Goal: Transaction & Acquisition: Purchase product/service

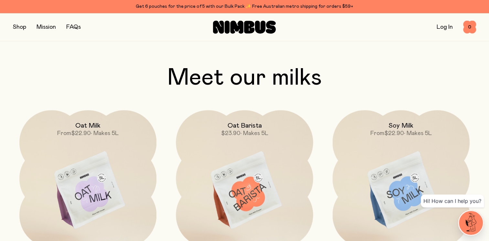
scroll to position [491, 0]
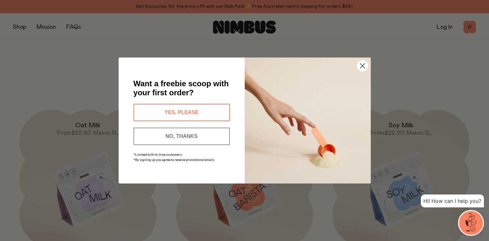
click at [216, 139] on button "NO, THANKS" at bounding box center [181, 136] width 96 height 17
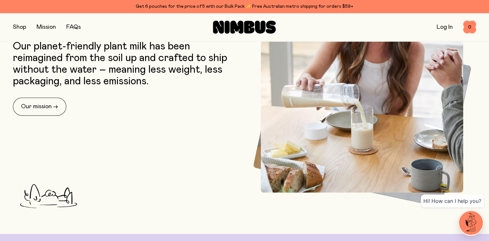
scroll to position [0, 0]
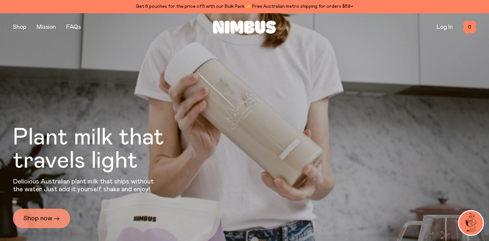
click at [42, 214] on link "Shop now →" at bounding box center [41, 218] width 57 height 19
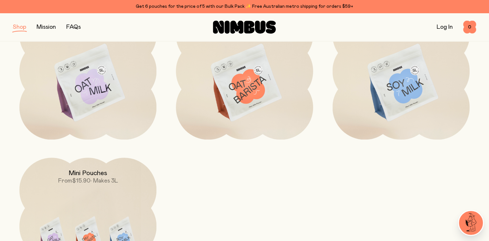
scroll to position [59, 0]
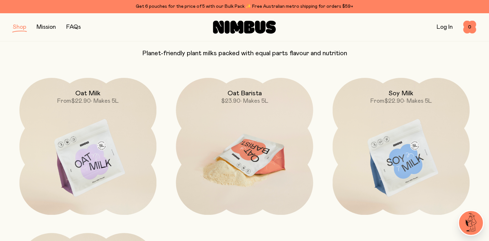
click at [264, 158] on img at bounding box center [244, 158] width 137 height 161
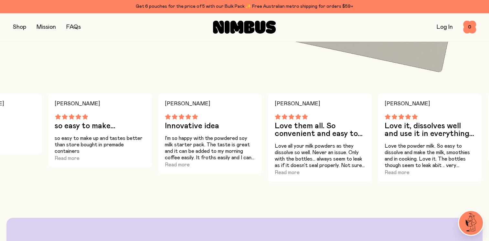
scroll to position [460, 0]
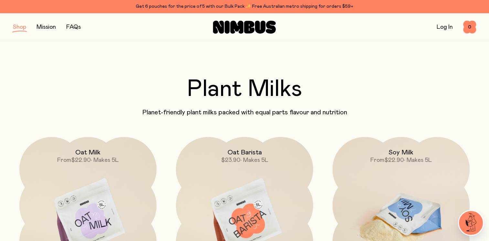
click at [379, 204] on img at bounding box center [400, 217] width 137 height 161
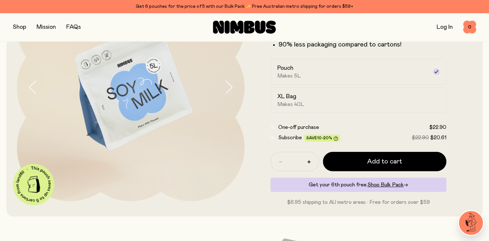
scroll to position [80, 0]
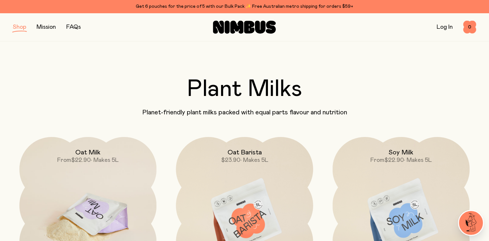
click at [56, 158] on div "Oat Milk From $22.90 • Makes 5L" at bounding box center [87, 150] width 137 height 27
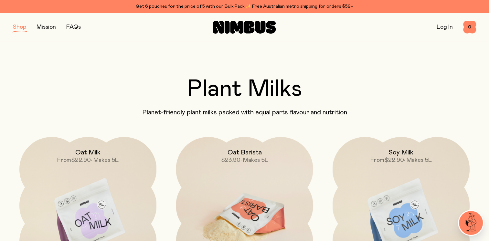
click at [244, 218] on img at bounding box center [244, 217] width 137 height 161
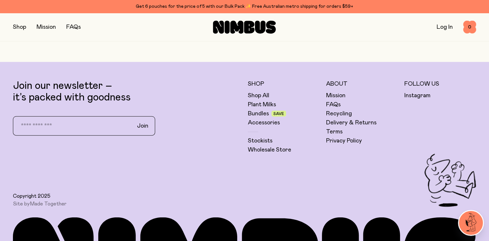
scroll to position [1701, 0]
